Goal: Book appointment/travel/reservation

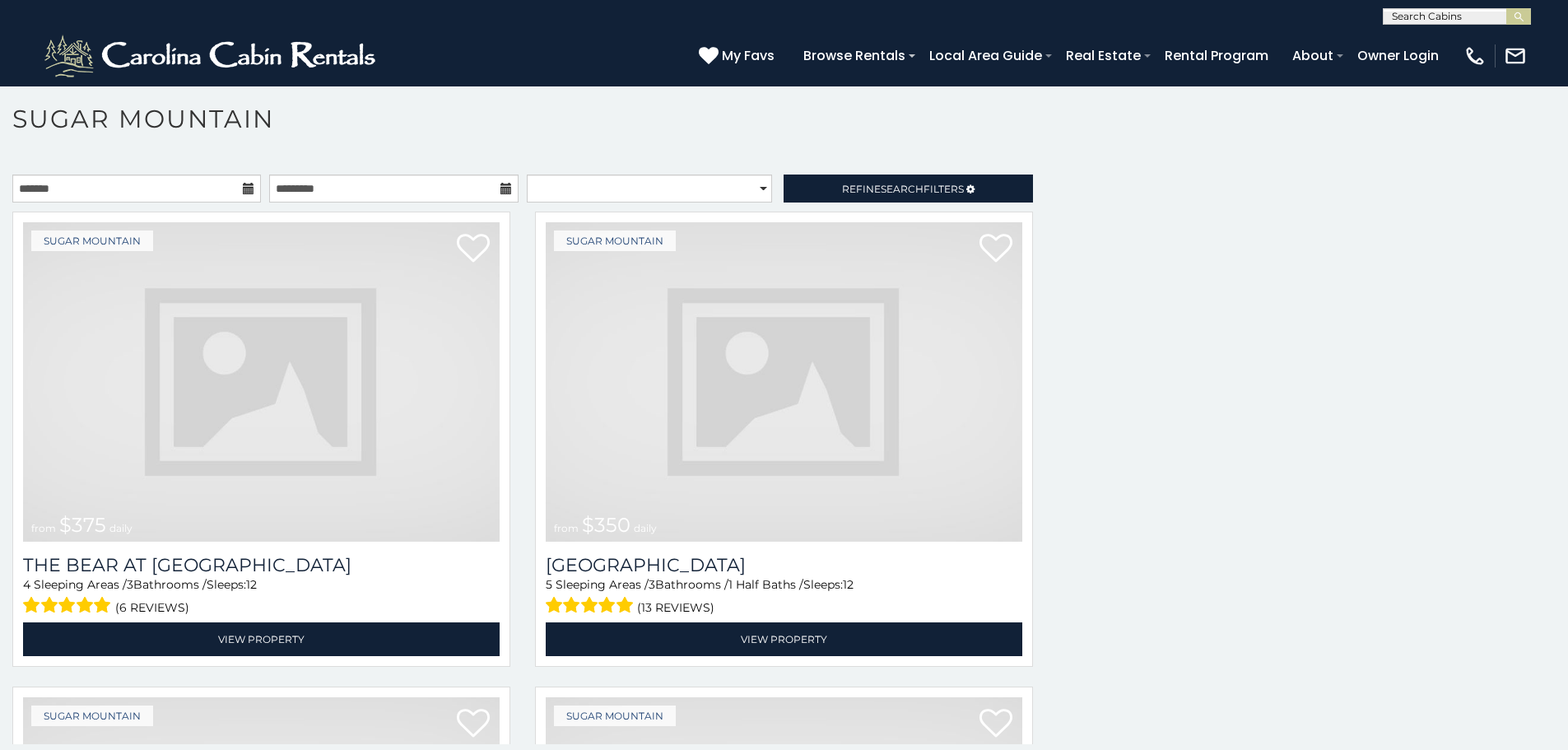
scroll to position [5087, 0]
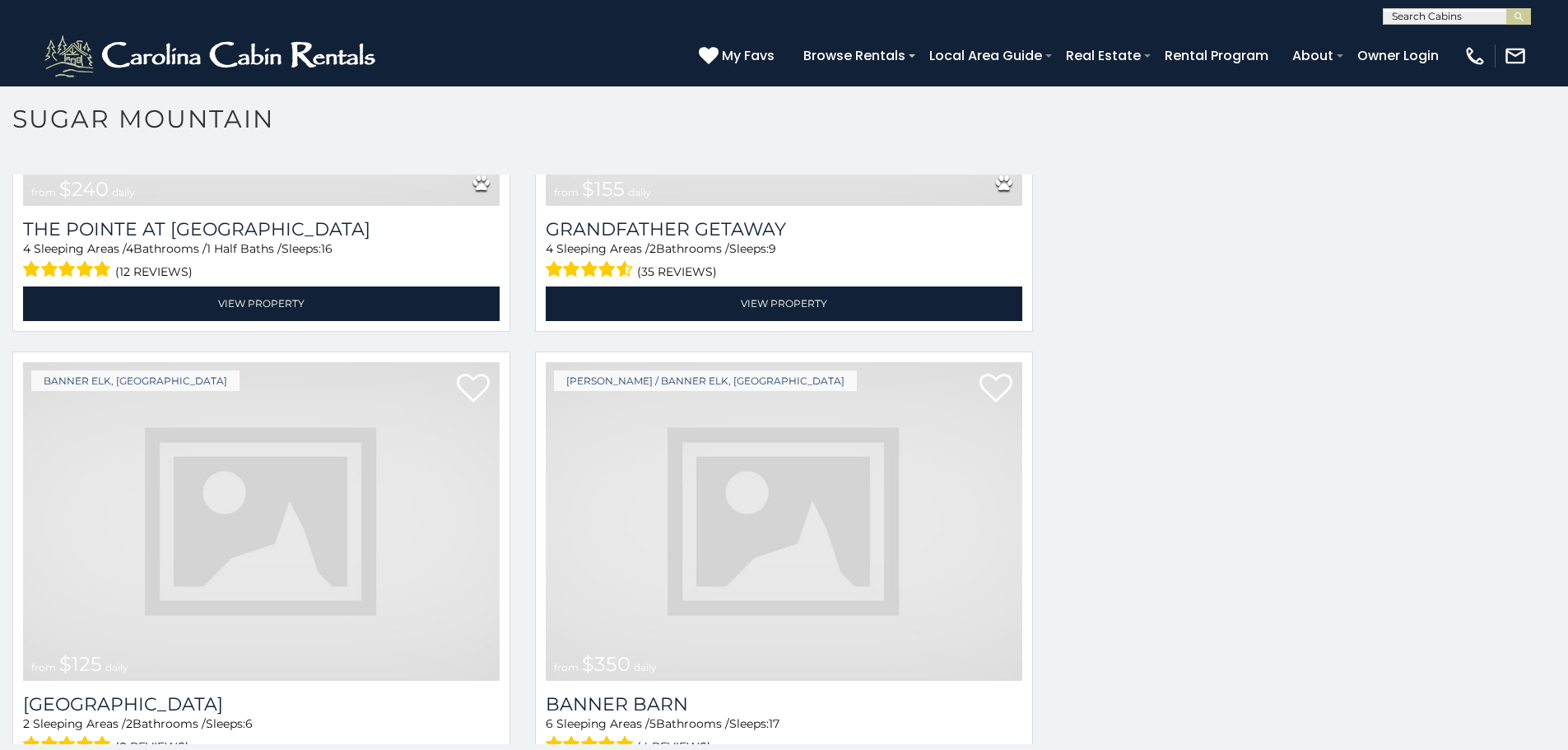
click at [680, 482] on img at bounding box center [784, 522] width 476 height 320
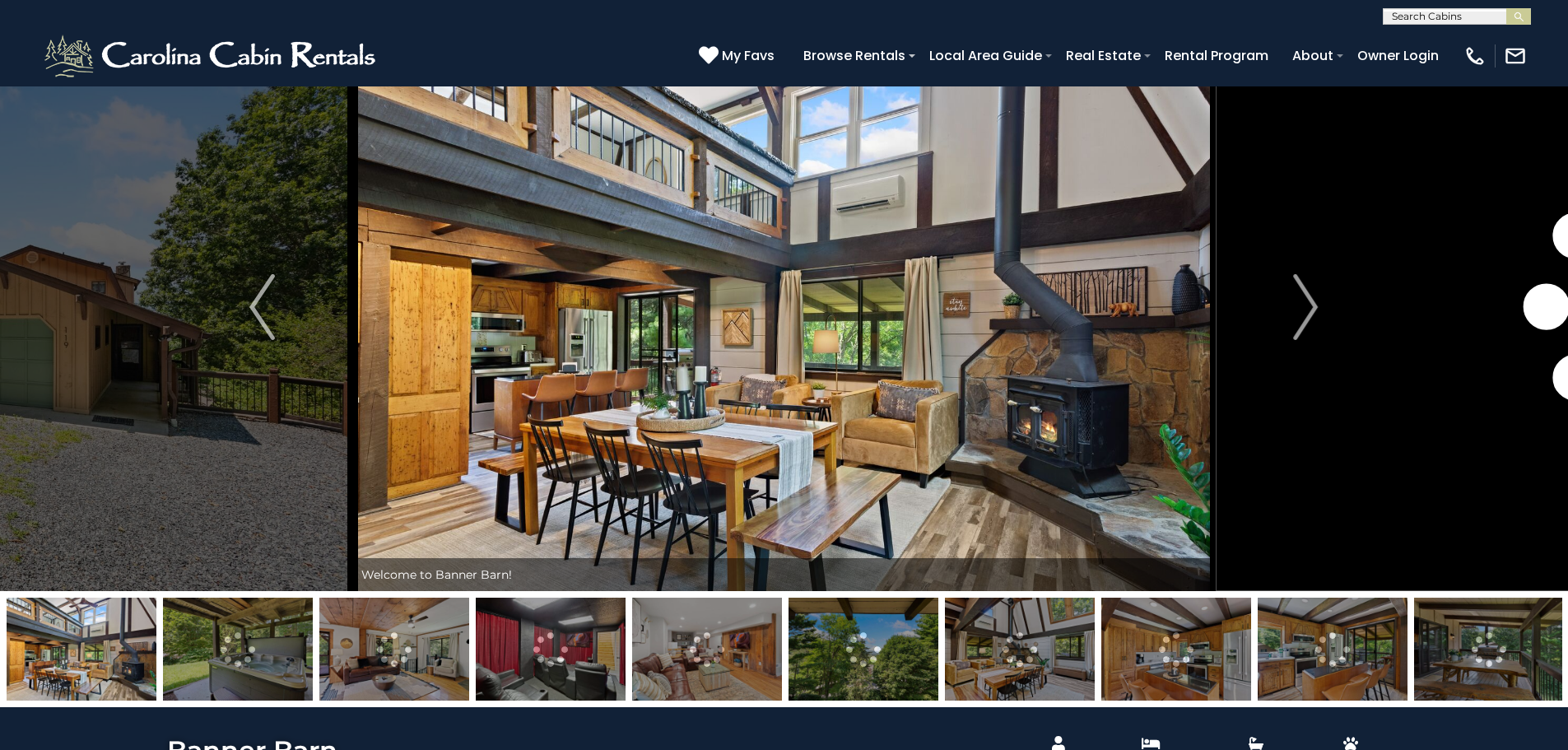
scroll to position [67, 0]
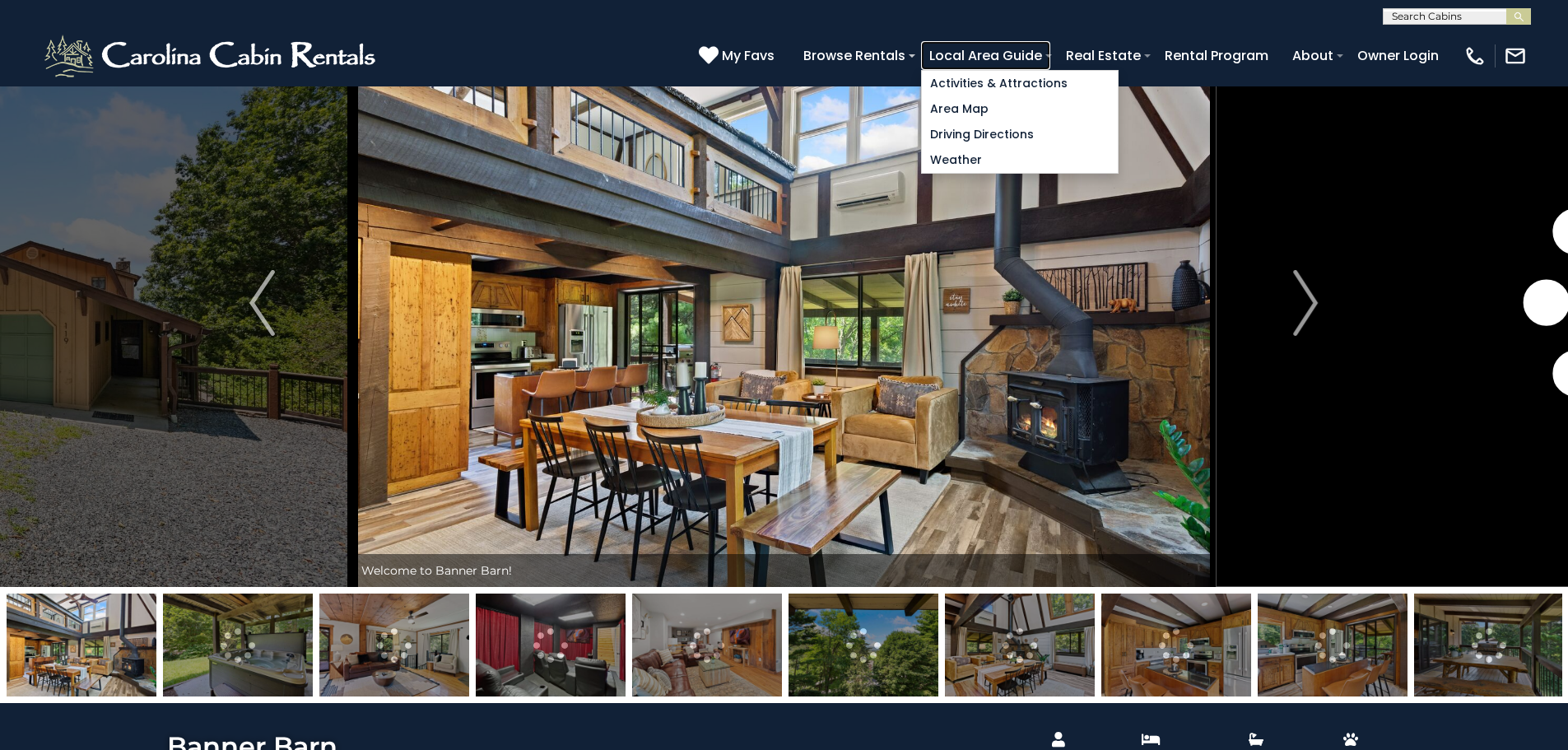
click at [1050, 50] on link "Local Area Guide" at bounding box center [985, 56] width 129 height 29
